Goal: Register for event/course

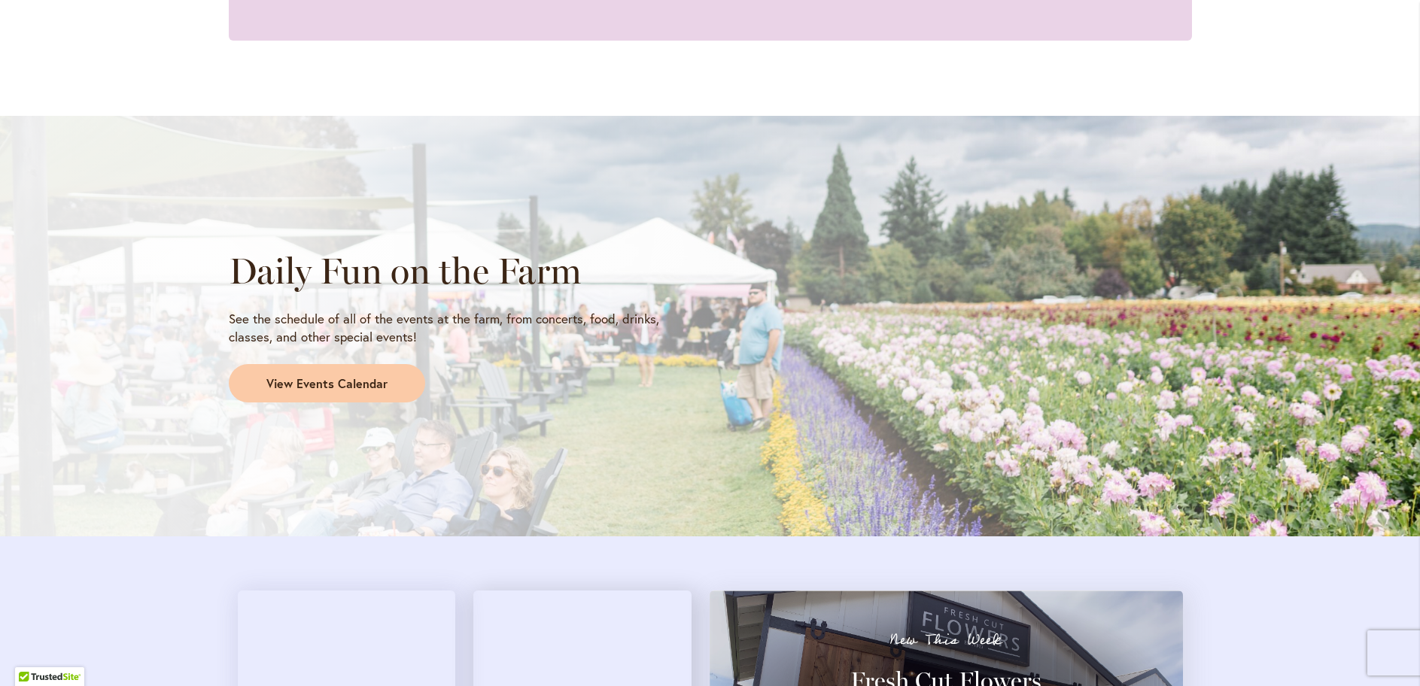
scroll to position [1128, 0]
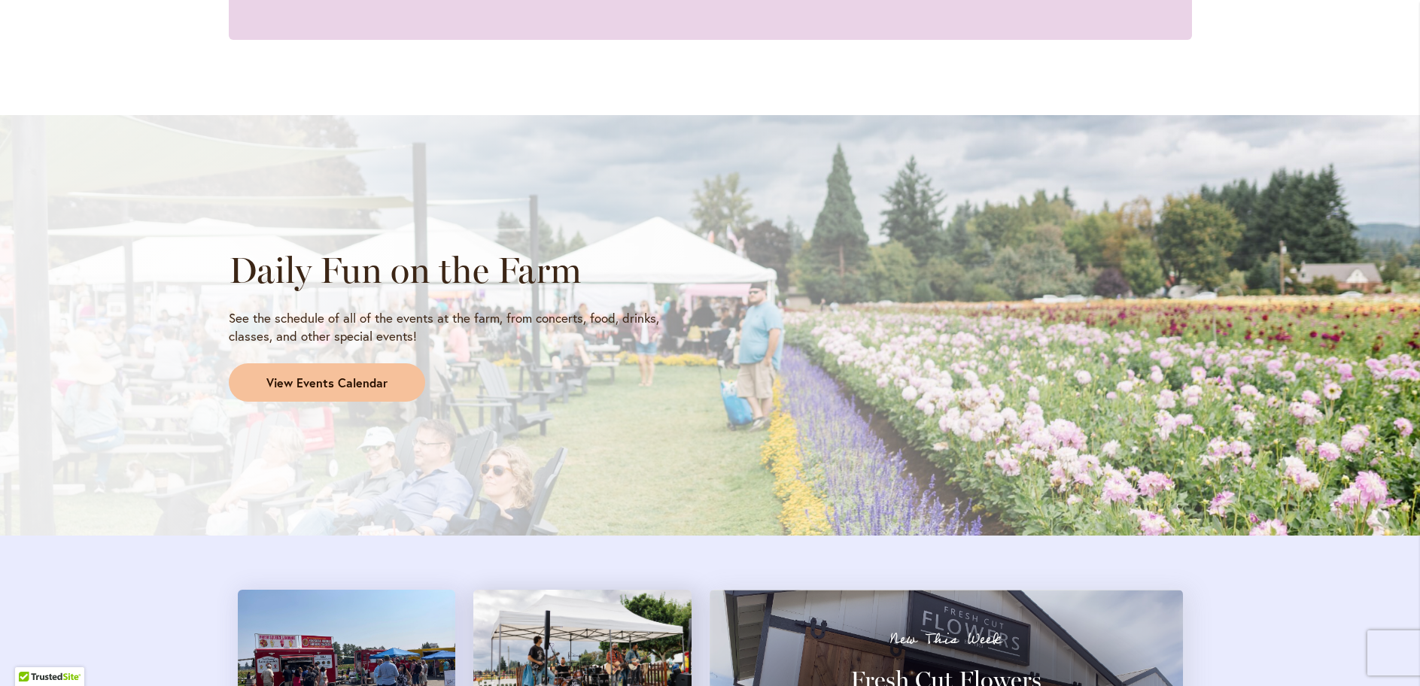
click at [304, 384] on span "View Events Calendar" at bounding box center [326, 383] width 121 height 17
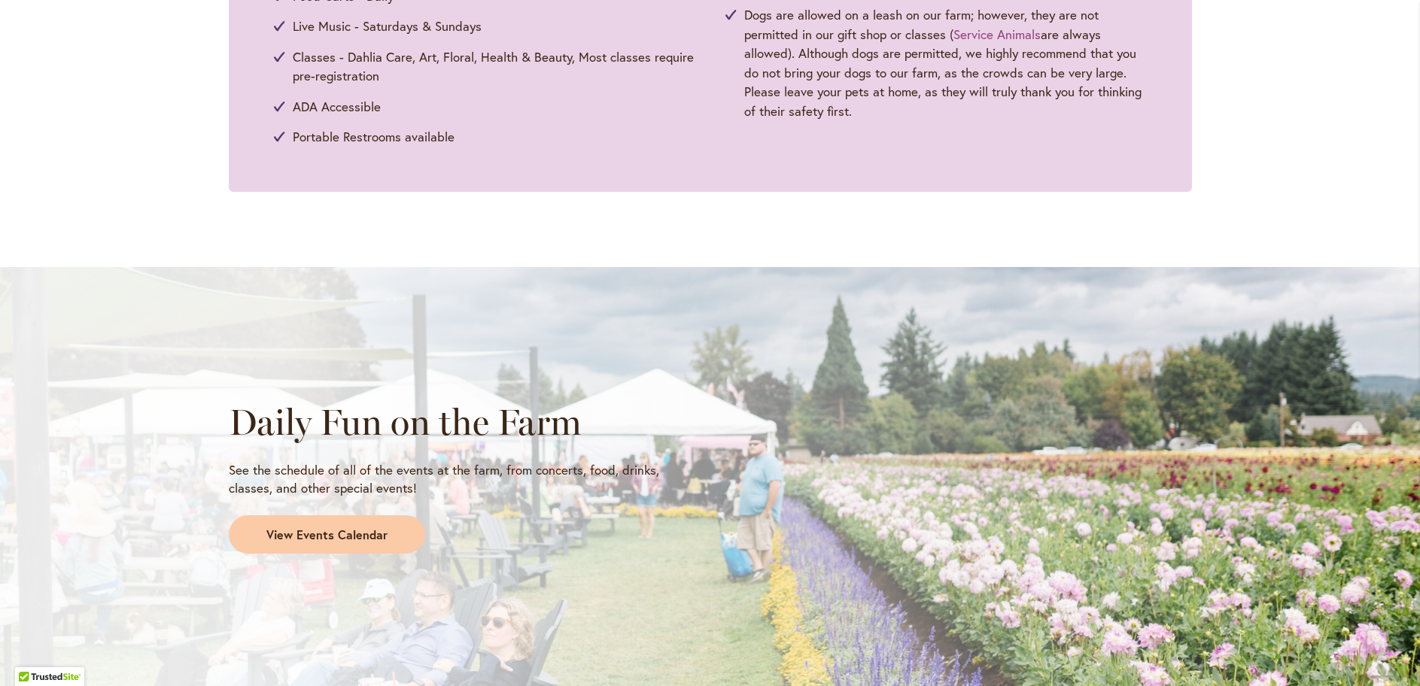
scroll to position [976, 0]
click at [306, 536] on span "View Events Calendar" at bounding box center [326, 534] width 121 height 17
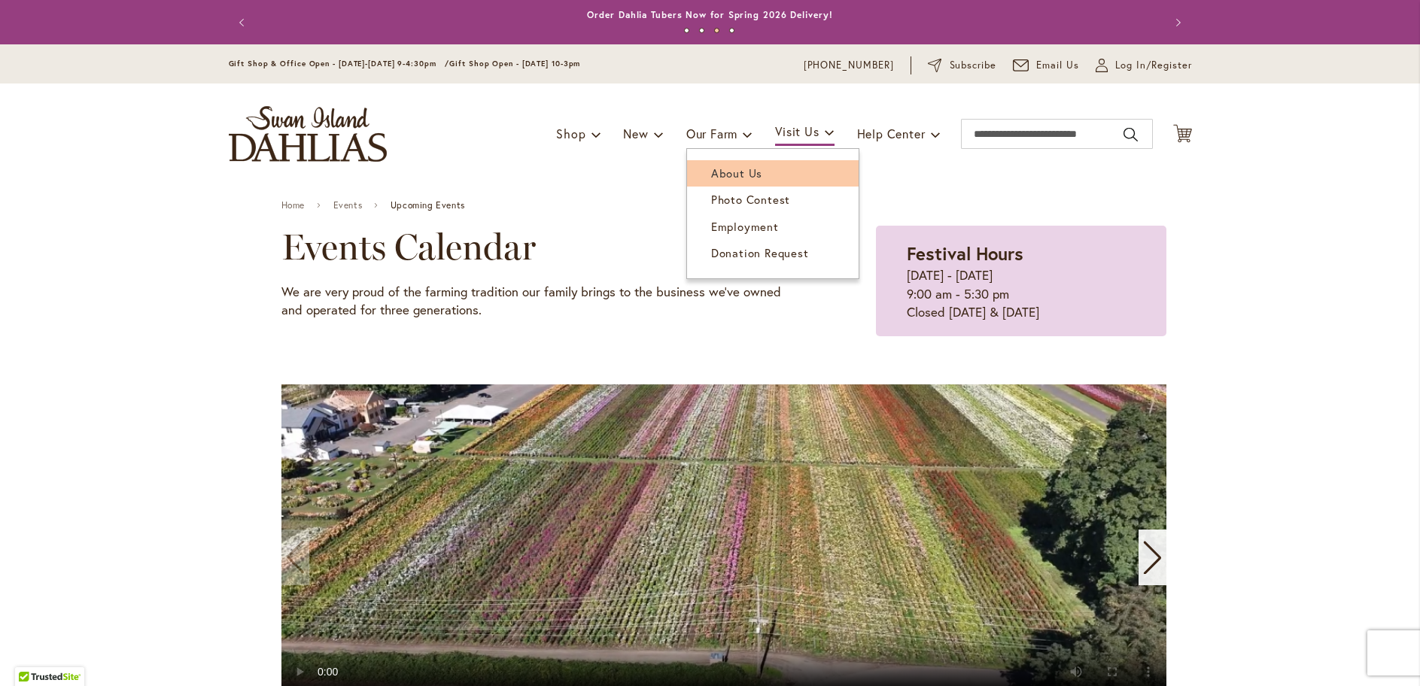
click at [720, 172] on span "About Us" at bounding box center [736, 173] width 51 height 15
